Goal: Task Accomplishment & Management: Manage account settings

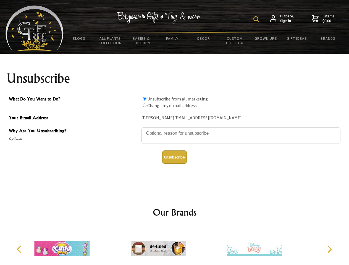
click at [257, 19] on img at bounding box center [256, 19] width 6 height 6
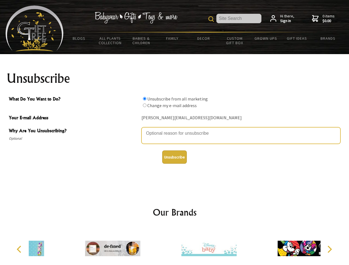
click at [174, 129] on textarea "Why Are You Unsubscribing?" at bounding box center [240, 135] width 199 height 17
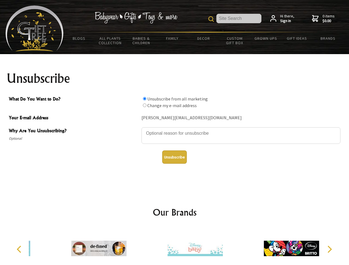
click at [144, 99] on input "What Do You Want to Do?" at bounding box center [145, 99] width 4 height 4
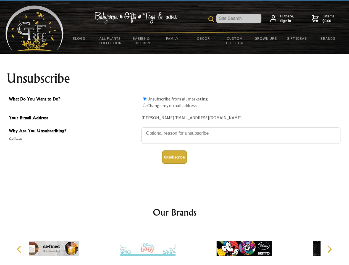
click at [144, 105] on input "What Do You Want to Do?" at bounding box center [145, 105] width 4 height 4
radio input "true"
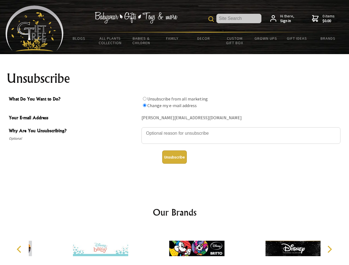
click at [174, 157] on button "Unsubscribe" at bounding box center [174, 156] width 25 height 13
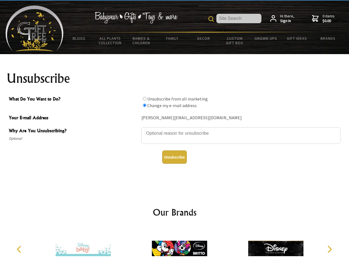
click at [174, 246] on img at bounding box center [178, 248] width 55 height 41
click at [20, 249] on icon "Previous" at bounding box center [19, 249] width 7 height 7
click at [329, 249] on icon "Next" at bounding box center [328, 249] width 7 height 7
